Goal: Task Accomplishment & Management: Manage account settings

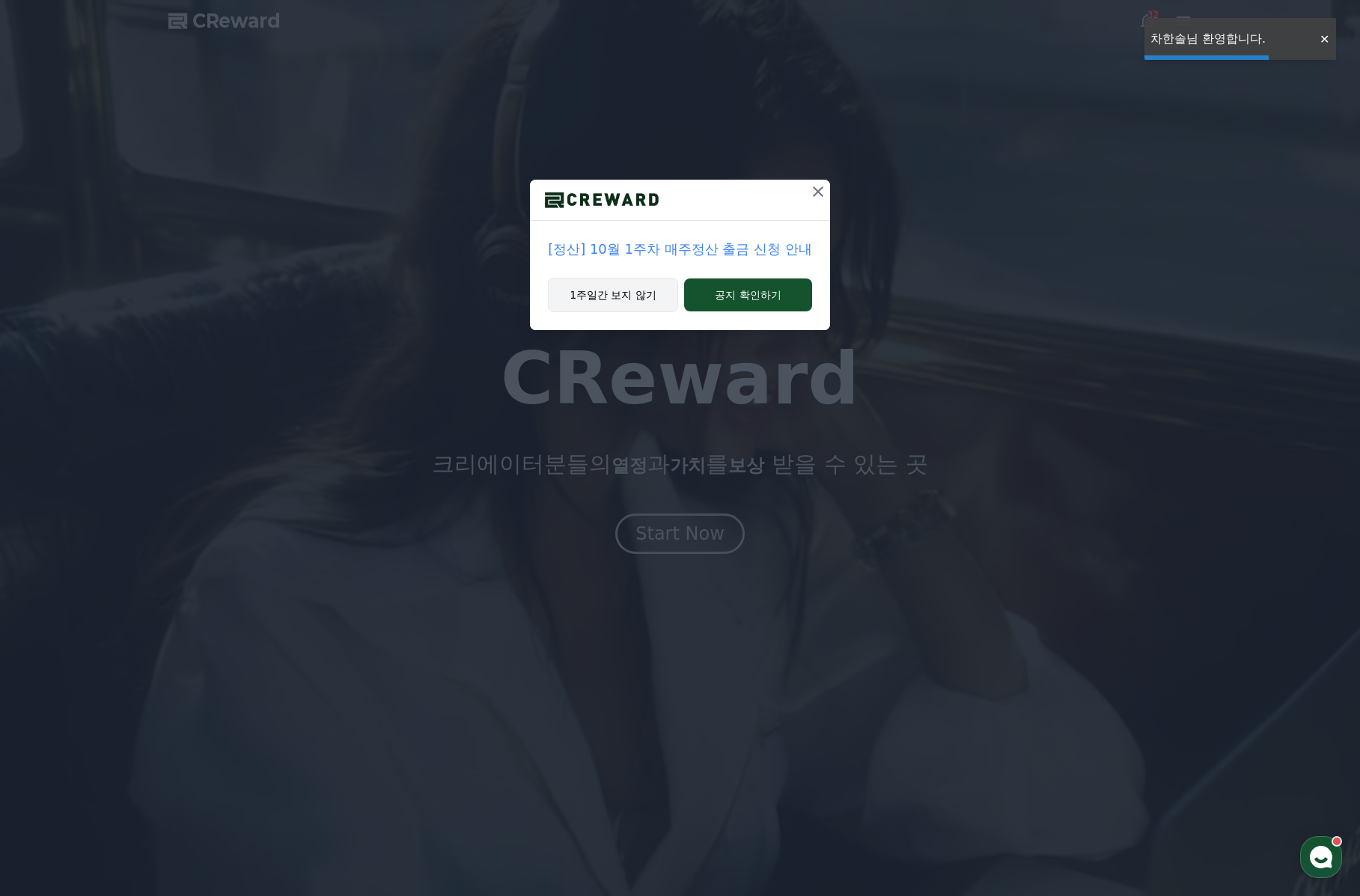
click at [644, 297] on button "1주일간 보지 않기" at bounding box center [613, 295] width 131 height 35
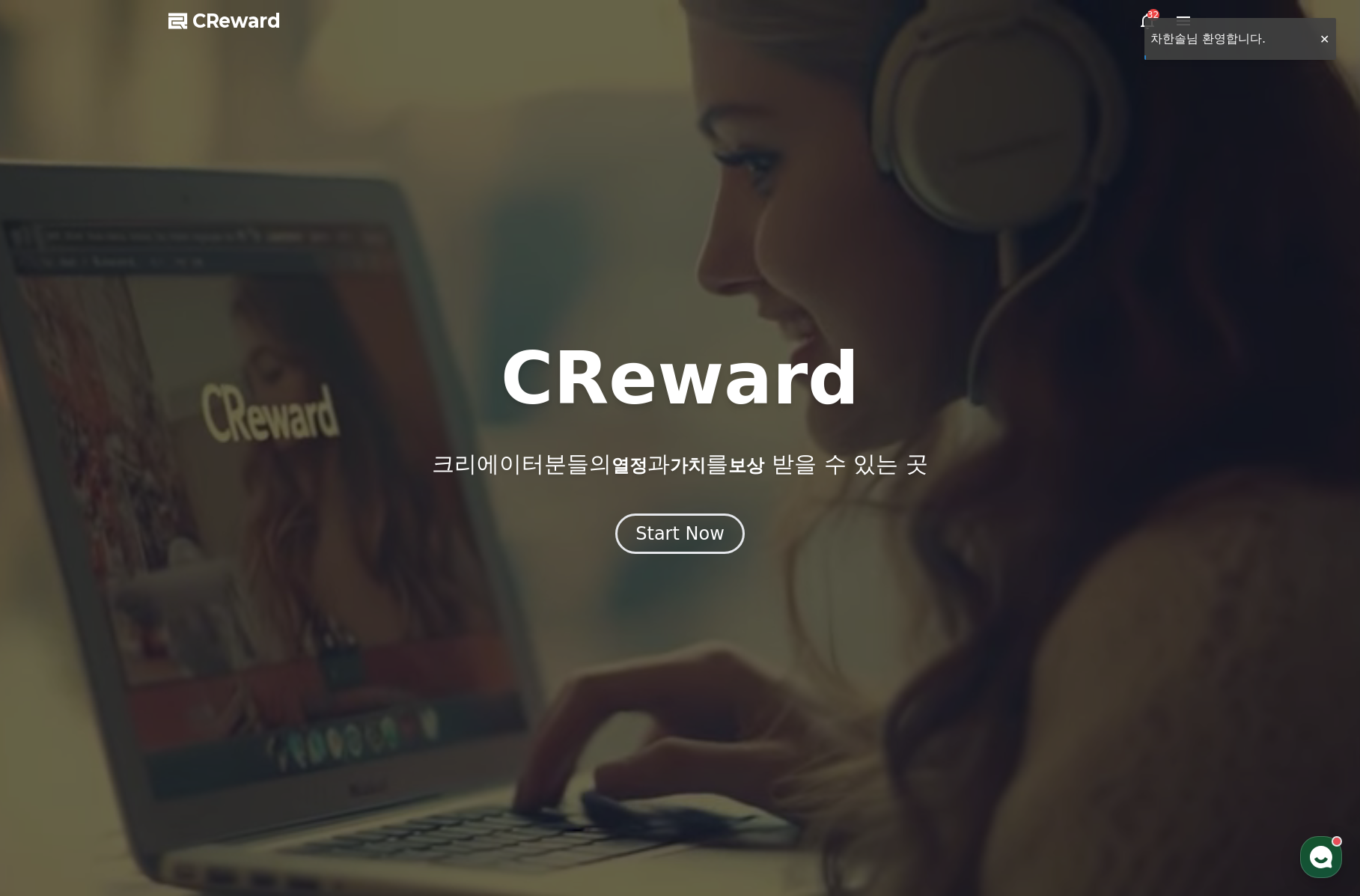
click at [1327, 38] on div at bounding box center [680, 448] width 1360 height 896
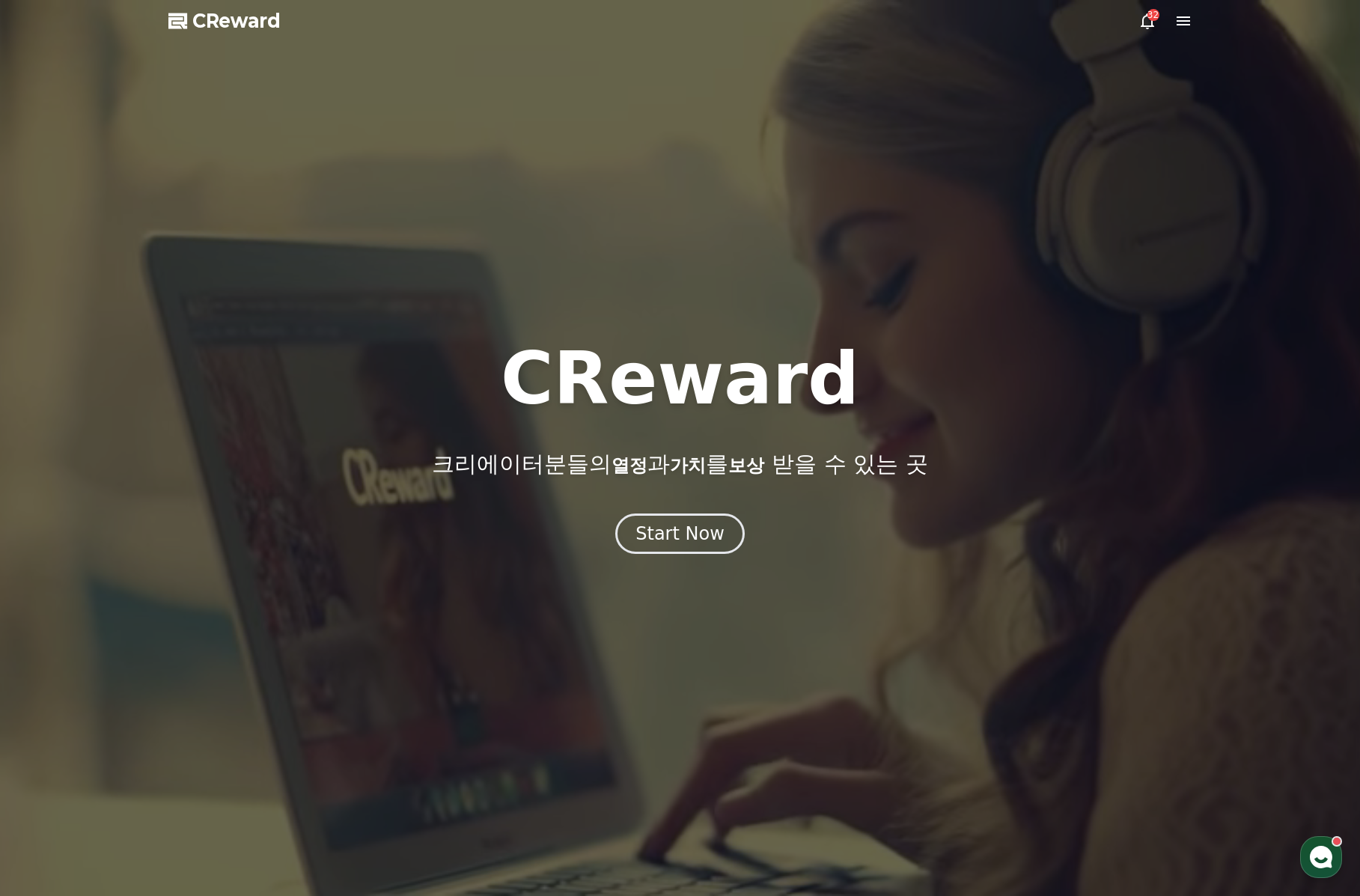
click at [1182, 23] on icon at bounding box center [1183, 21] width 18 height 18
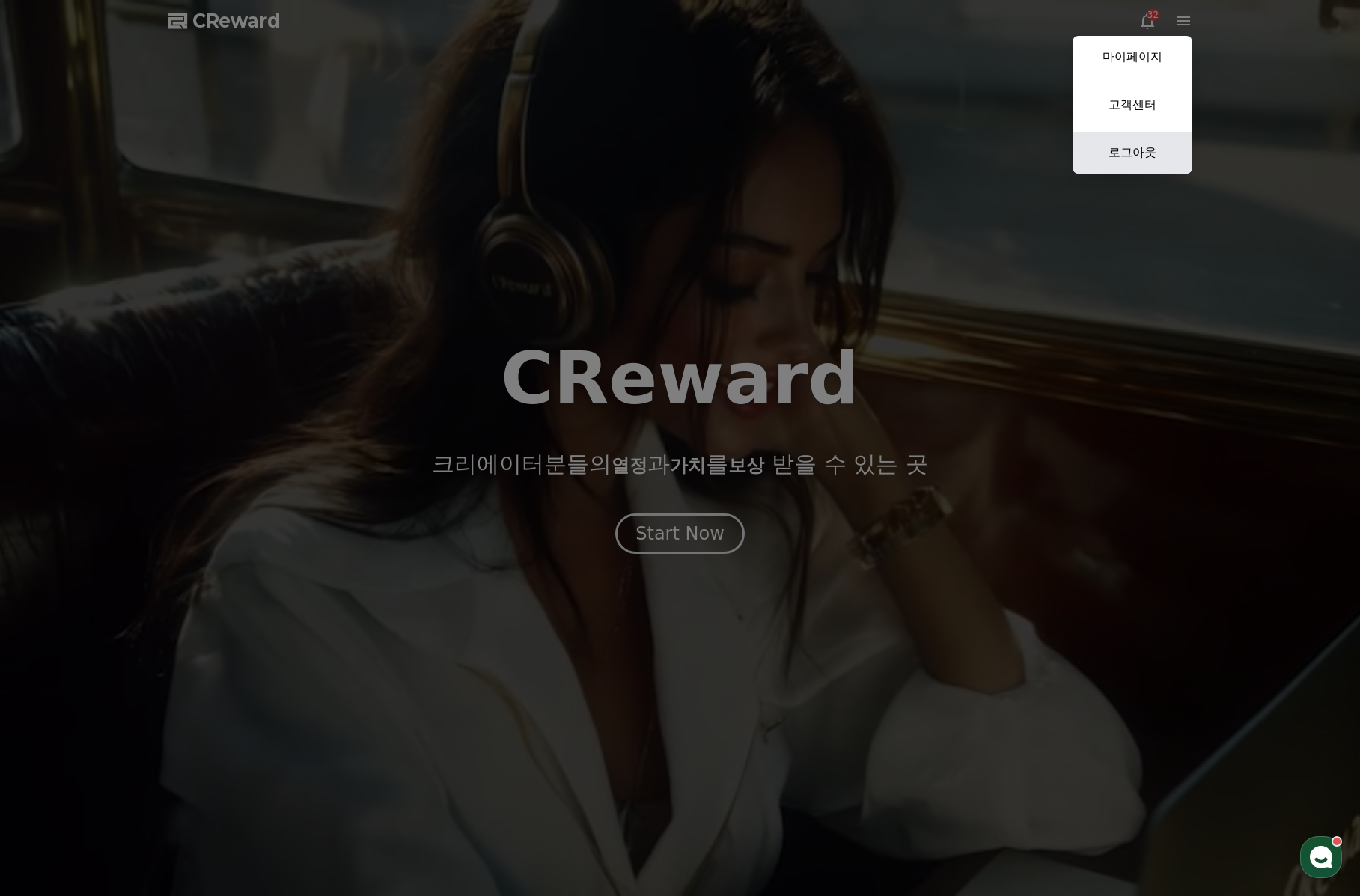
click at [1141, 152] on link "로그아웃" at bounding box center [1132, 152] width 119 height 42
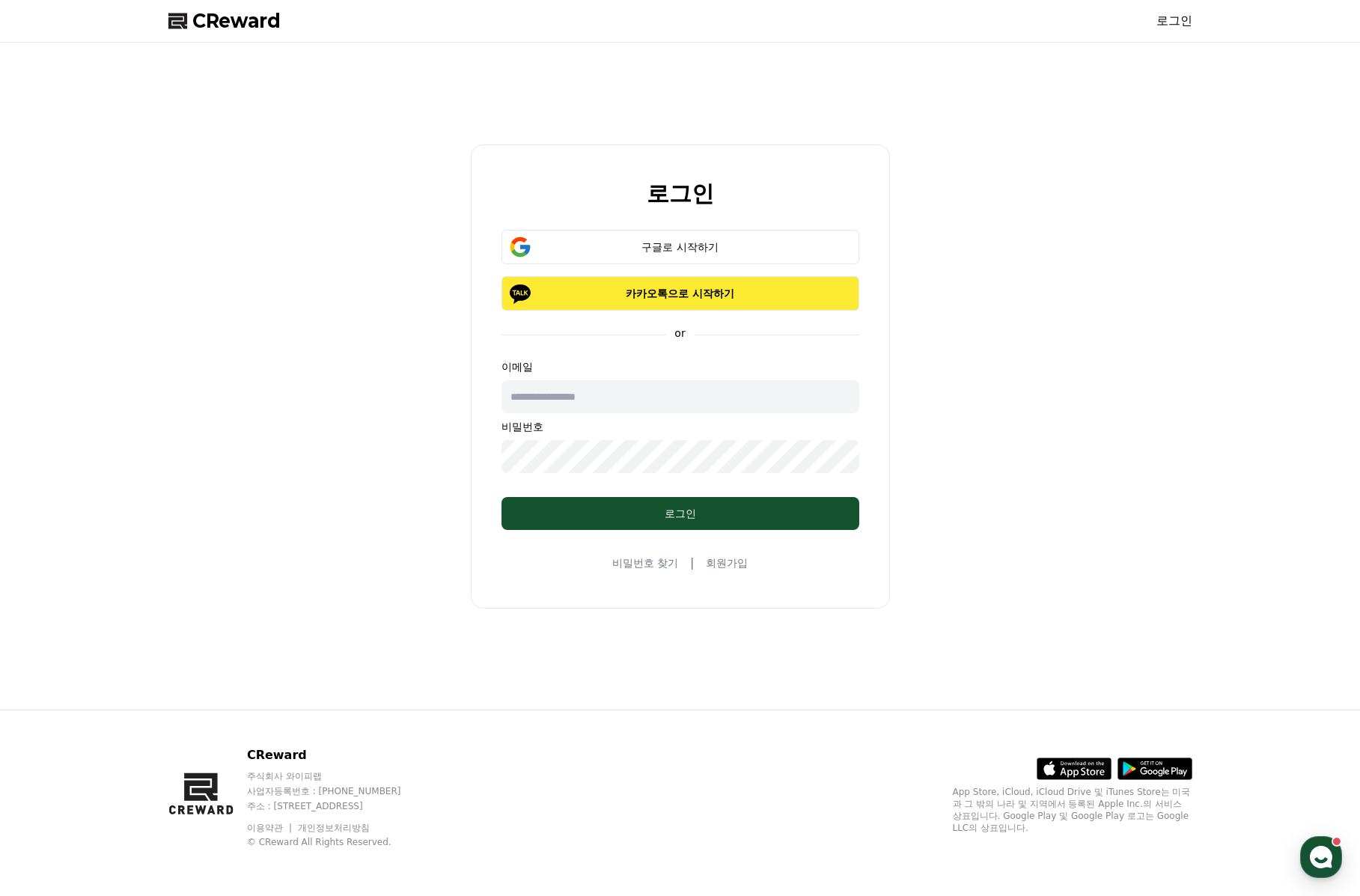
click at [746, 282] on button "카카오톡으로 시작하기" at bounding box center [680, 293] width 358 height 35
